Goal: Navigation & Orientation: Find specific page/section

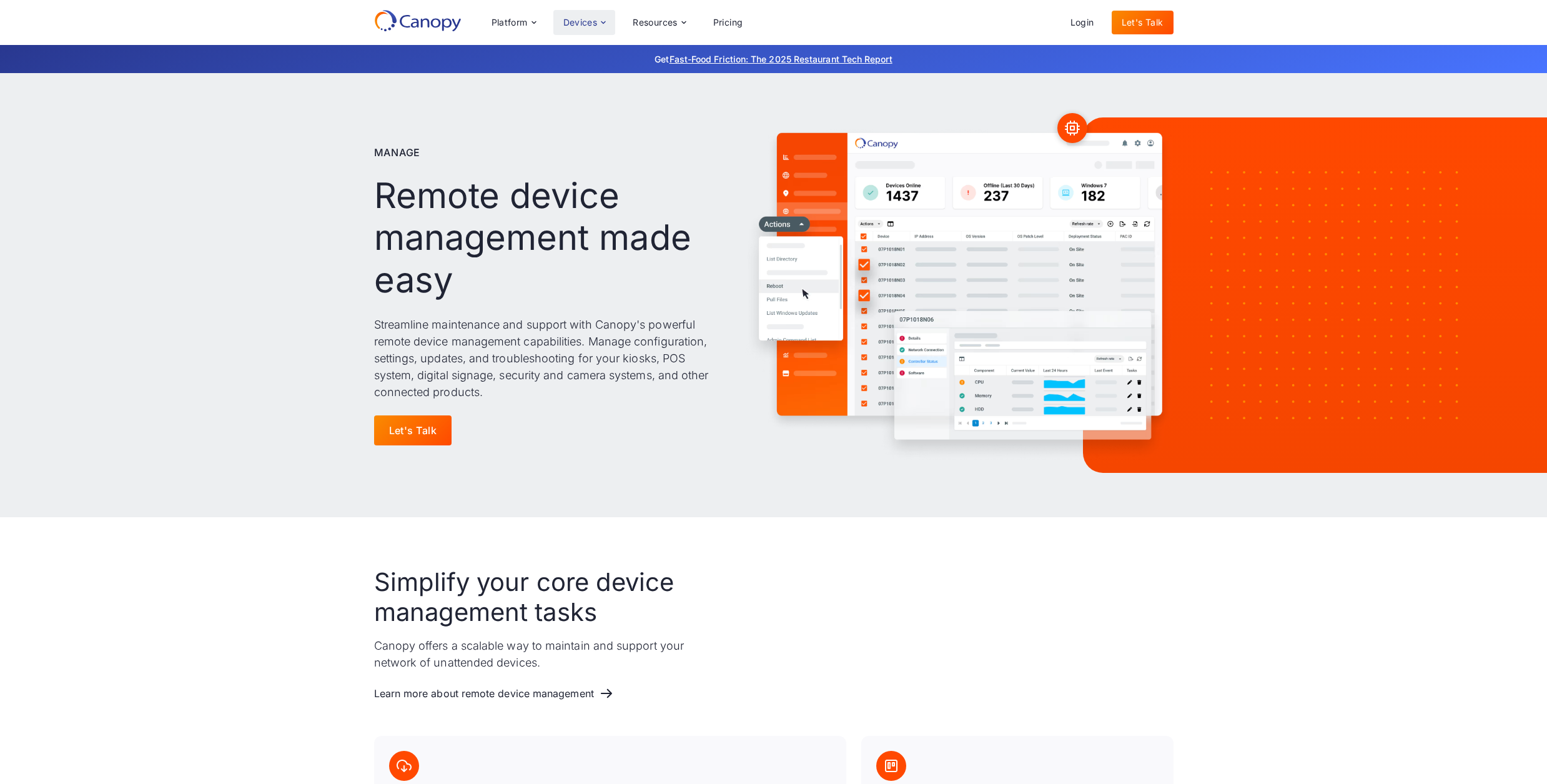
click at [592, 18] on div "Devices" at bounding box center [580, 23] width 34 height 9
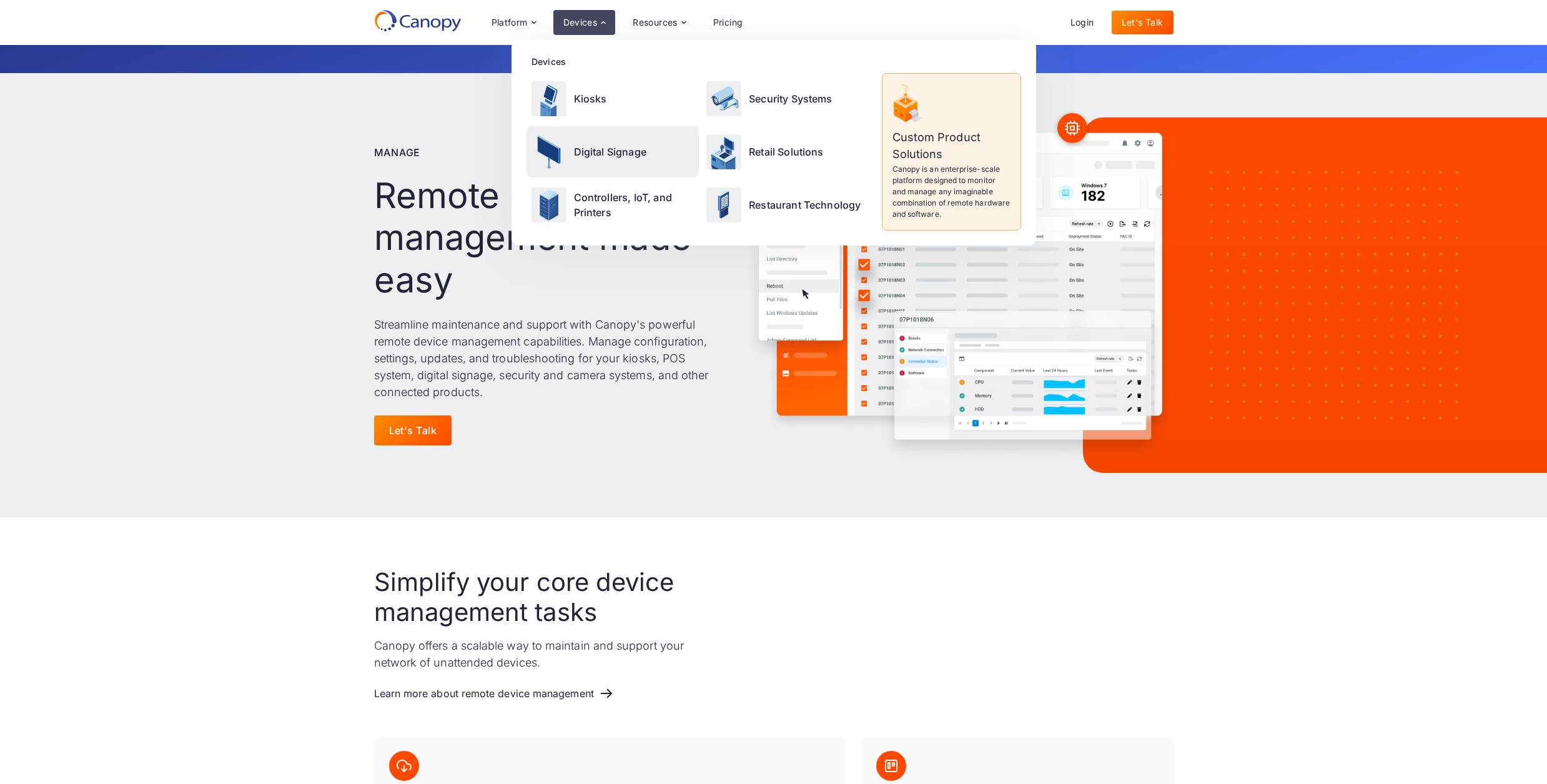
click at [585, 164] on div "Digital Signage" at bounding box center [613, 151] width 173 height 50
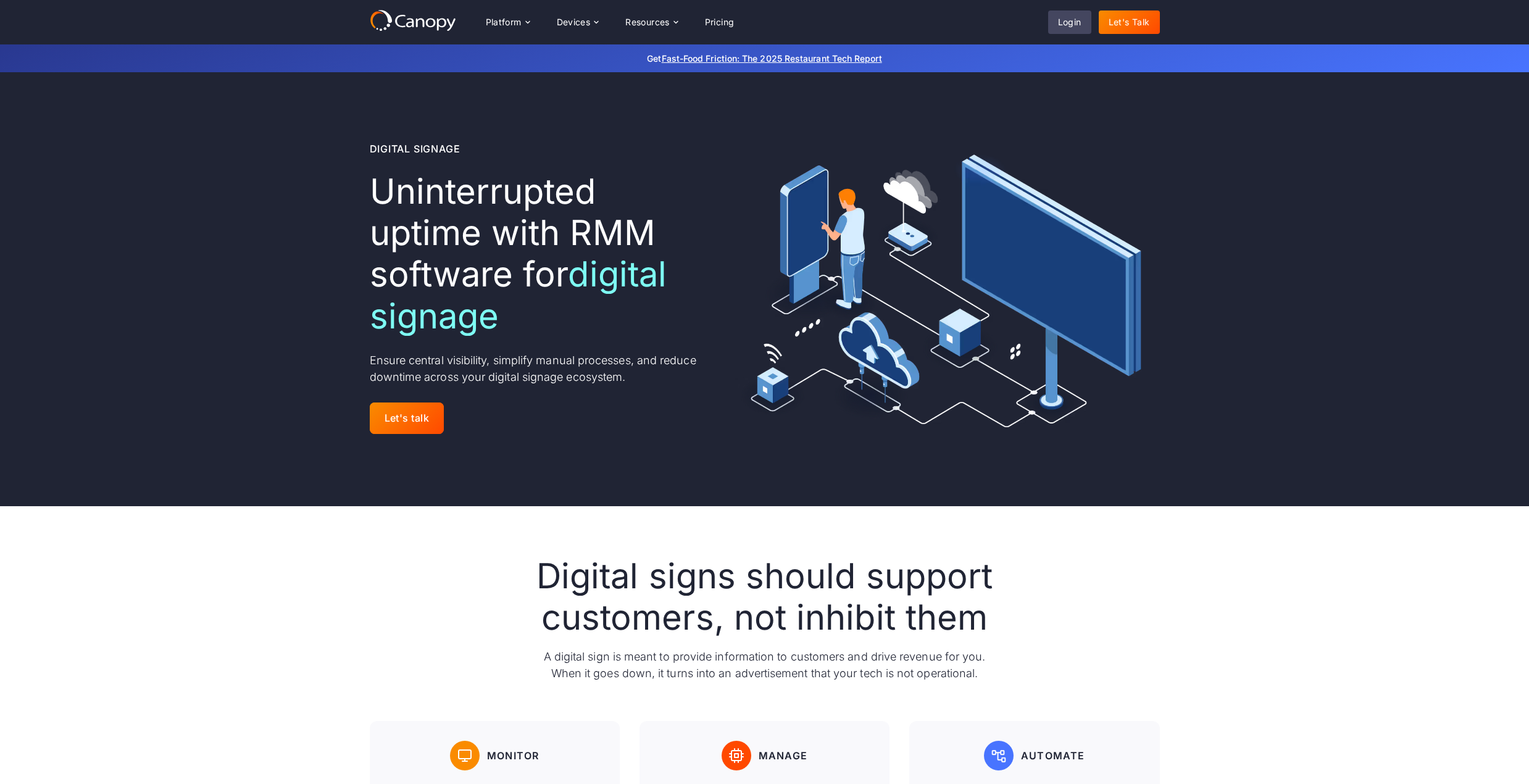
click at [1090, 25] on link "Login" at bounding box center [1070, 23] width 44 height 24
click at [660, 18] on div "Resources" at bounding box center [647, 23] width 44 height 9
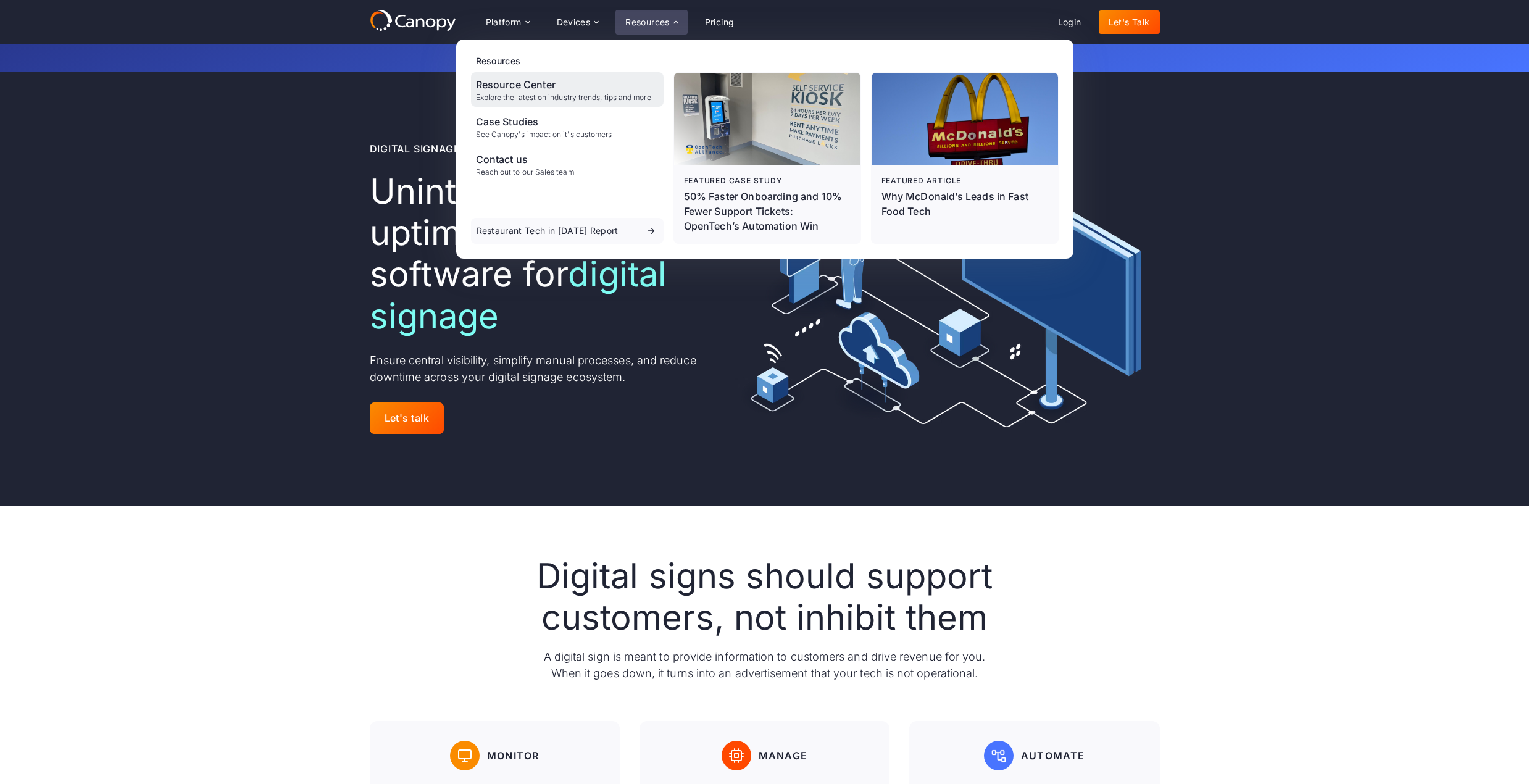
click at [536, 84] on div "Resource Center" at bounding box center [564, 84] width 175 height 15
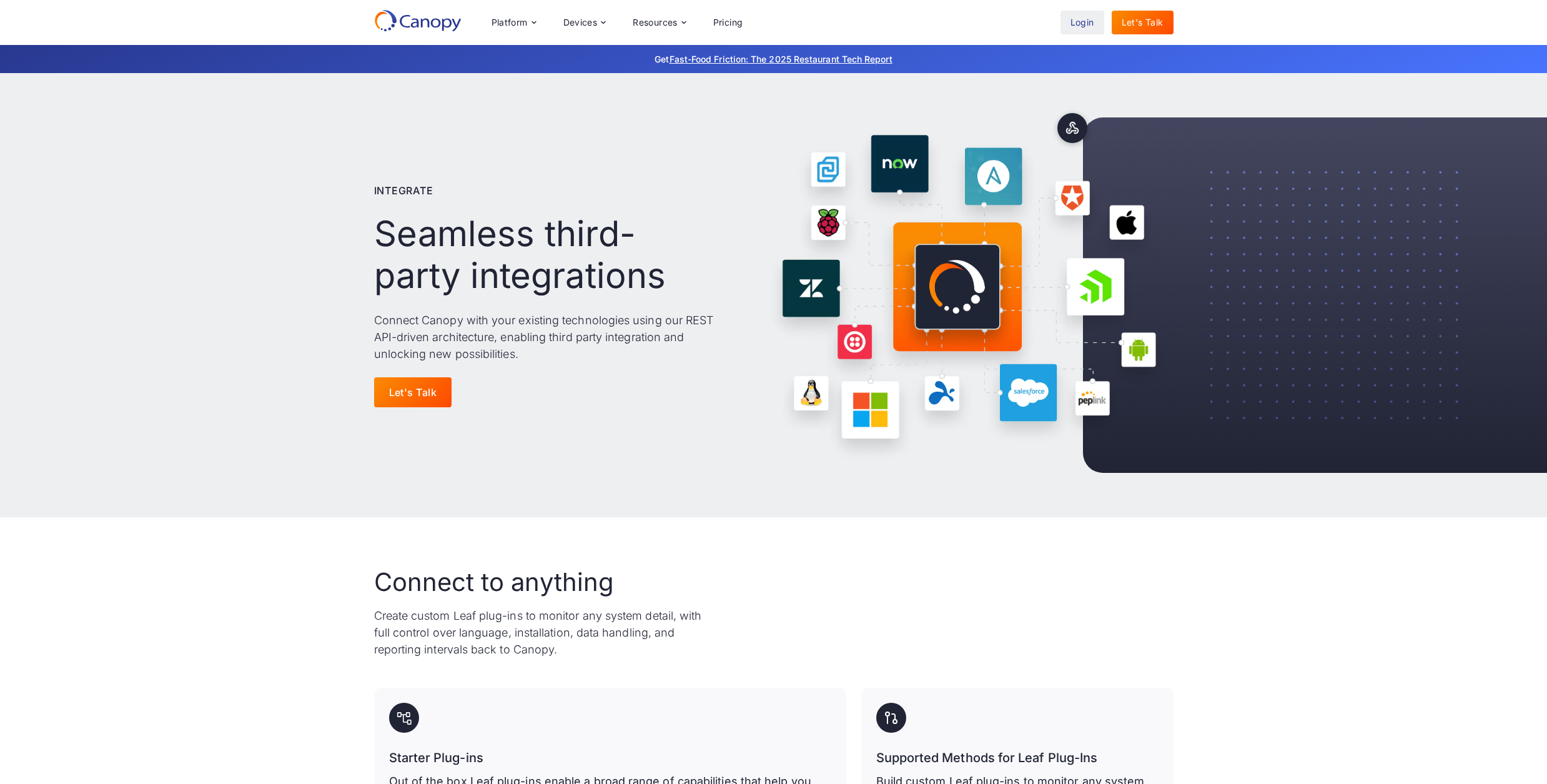
click at [1079, 18] on link "Login" at bounding box center [1082, 23] width 44 height 24
